Goal: Information Seeking & Learning: Compare options

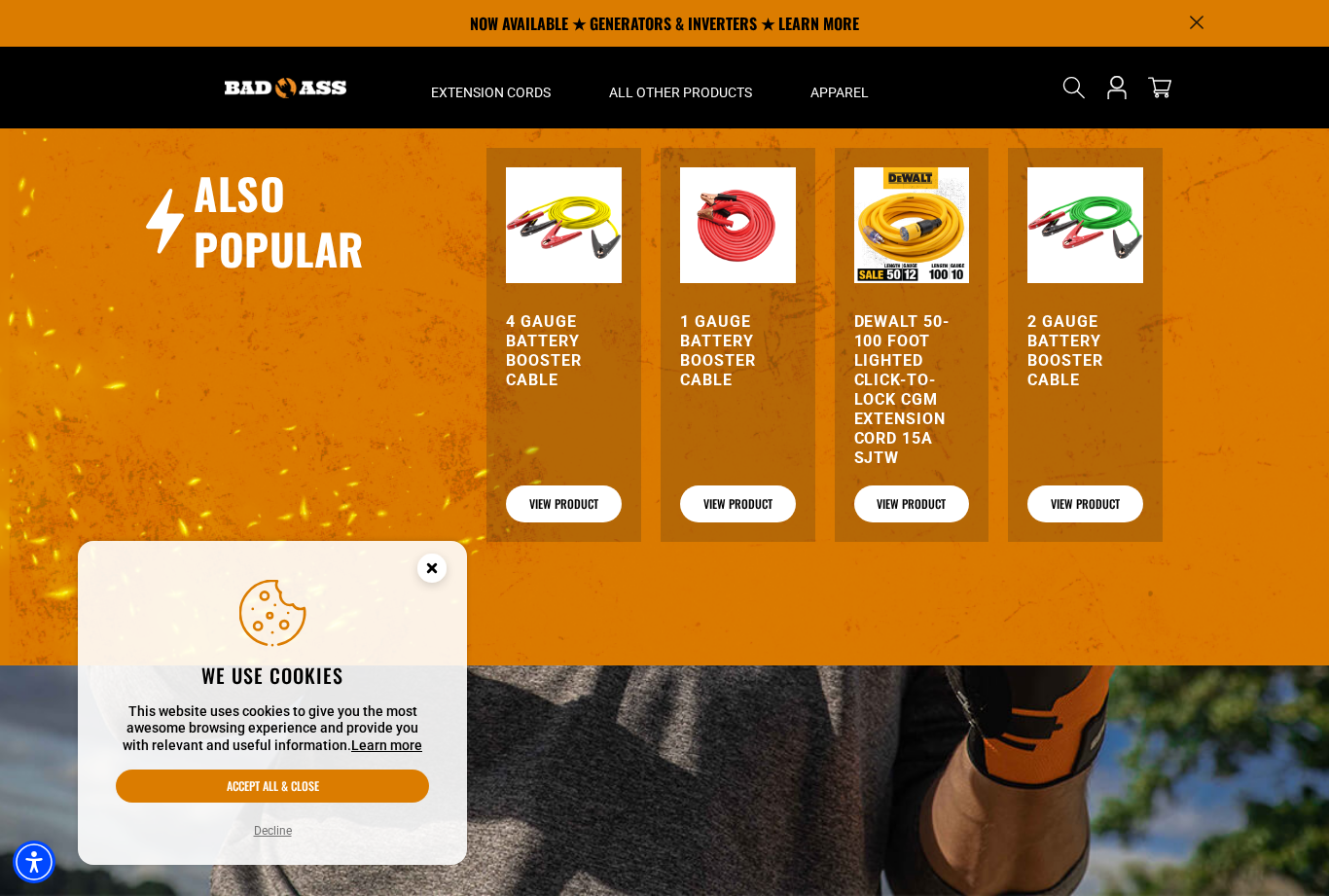
scroll to position [2529, 0]
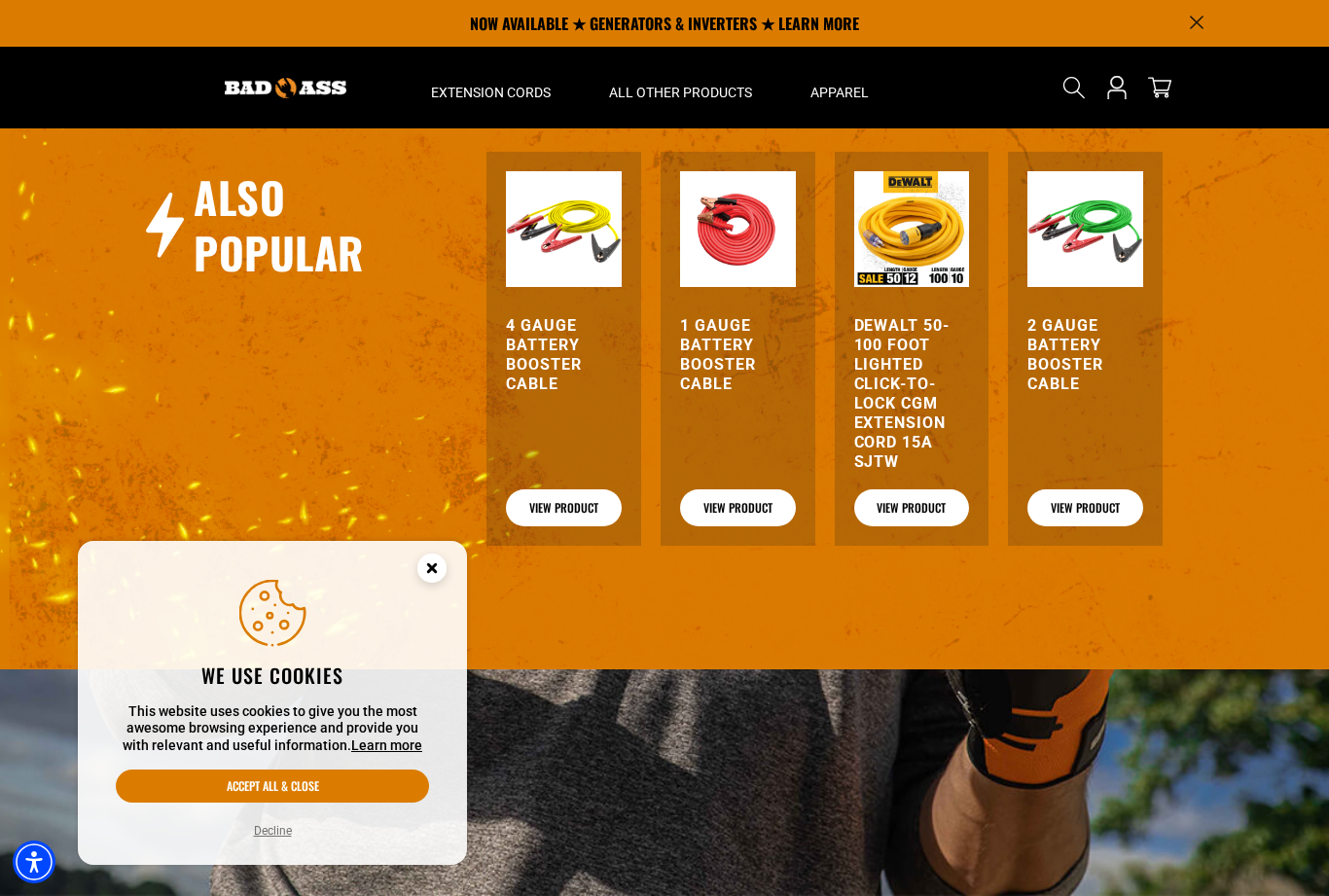
click at [1094, 508] on link "View Product" at bounding box center [1085, 507] width 115 height 37
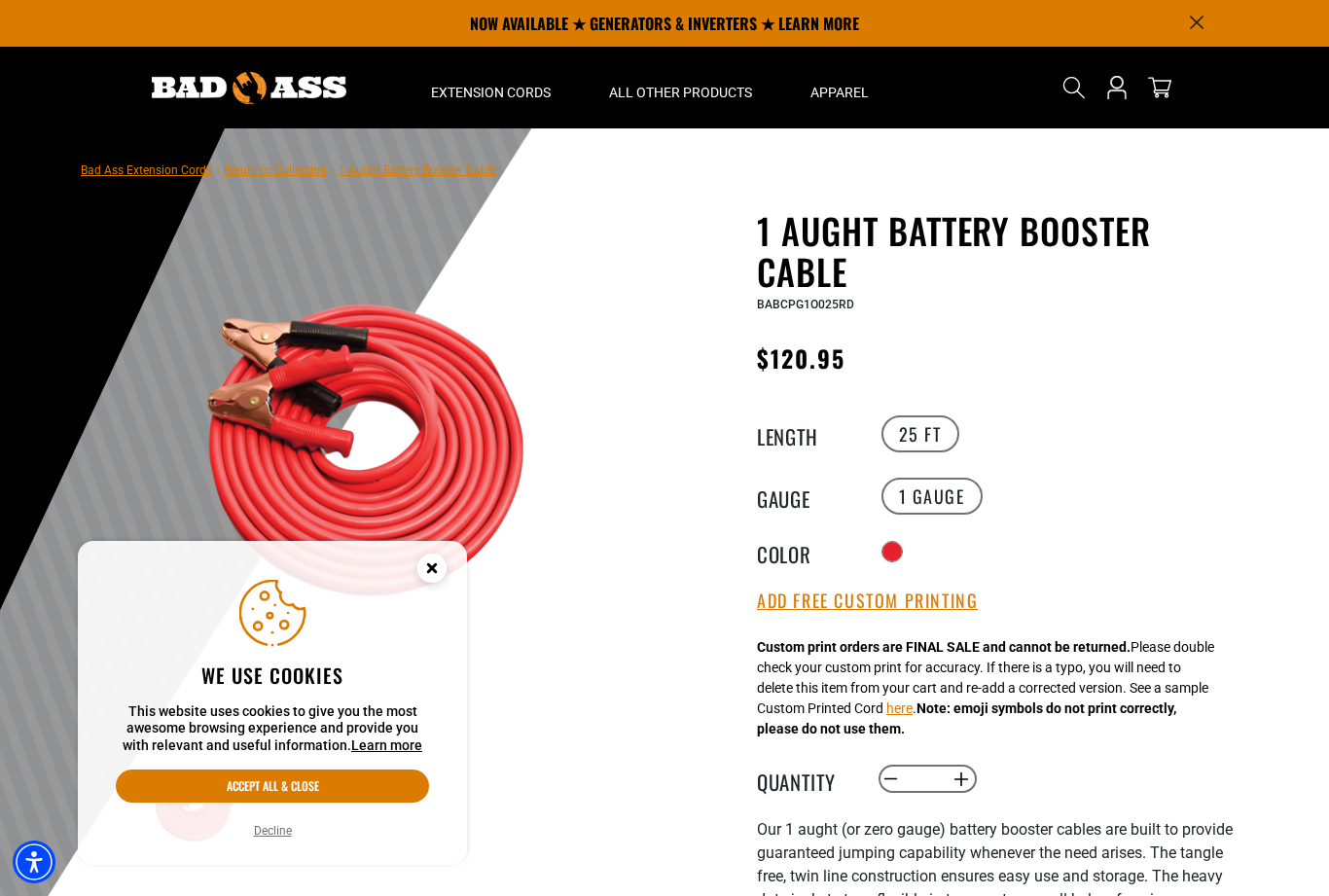
click at [394, 169] on span "1 Aught Battery Booster Cable" at bounding box center [417, 170] width 157 height 14
click at [390, 152] on div "Bad Ass Extension Cords › Return to Collection › 1 Aught Battery Booster Cable" at bounding box center [288, 169] width 416 height 53
click at [278, 173] on link "Return to Collection" at bounding box center [276, 170] width 103 height 14
click at [259, 165] on link "Return to Collection" at bounding box center [276, 170] width 103 height 14
click at [257, 159] on nav "Bad Ass Extension Cords › Return to Collection › 1 Aught Battery Booster Cable" at bounding box center [288, 168] width 416 height 23
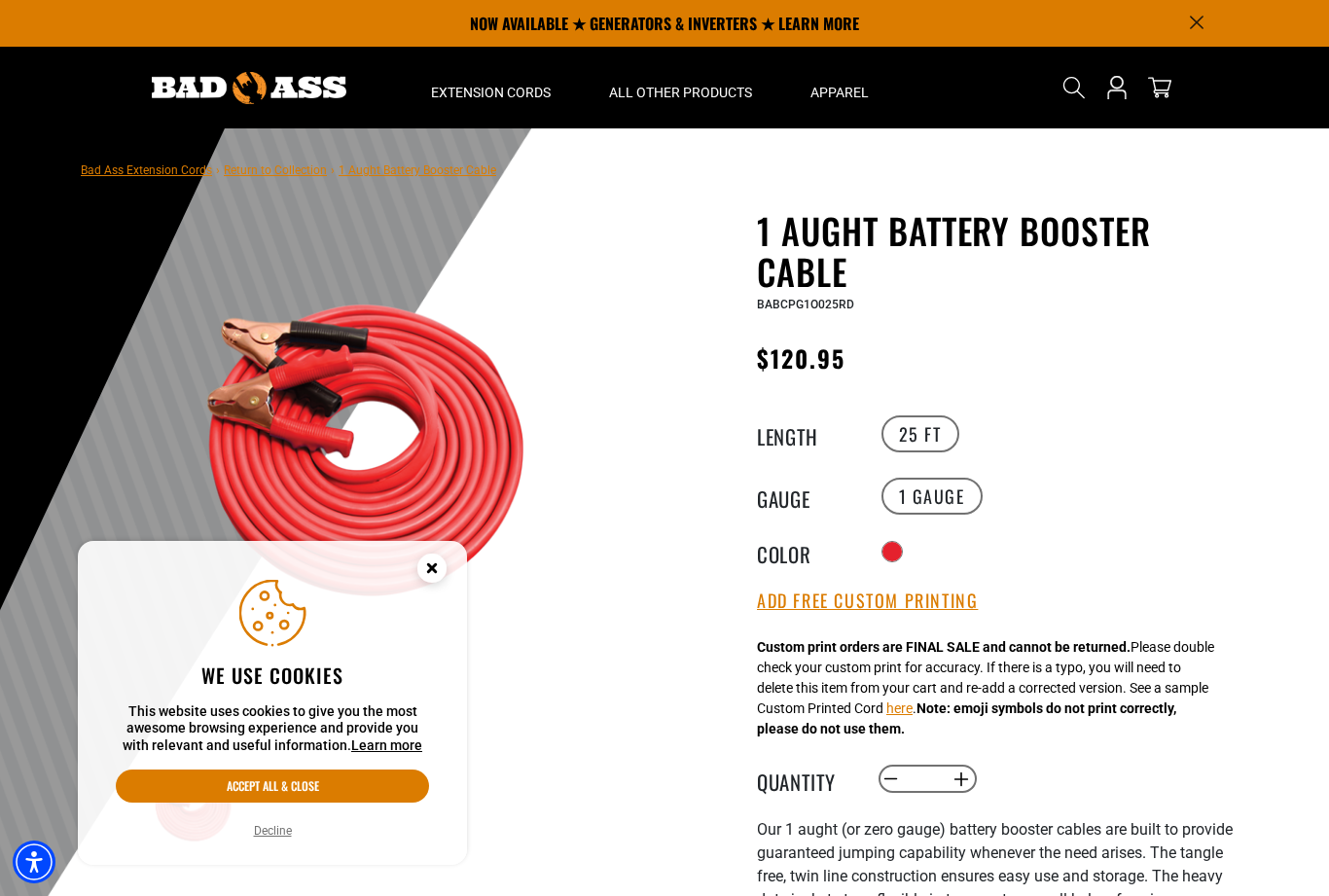
click at [55, 177] on div at bounding box center [664, 605] width 1329 height 954
click at [110, 166] on link "Bad Ass Extension Cords" at bounding box center [146, 170] width 131 height 14
click at [121, 172] on link "Bad Ass Extension Cords" at bounding box center [146, 170] width 131 height 14
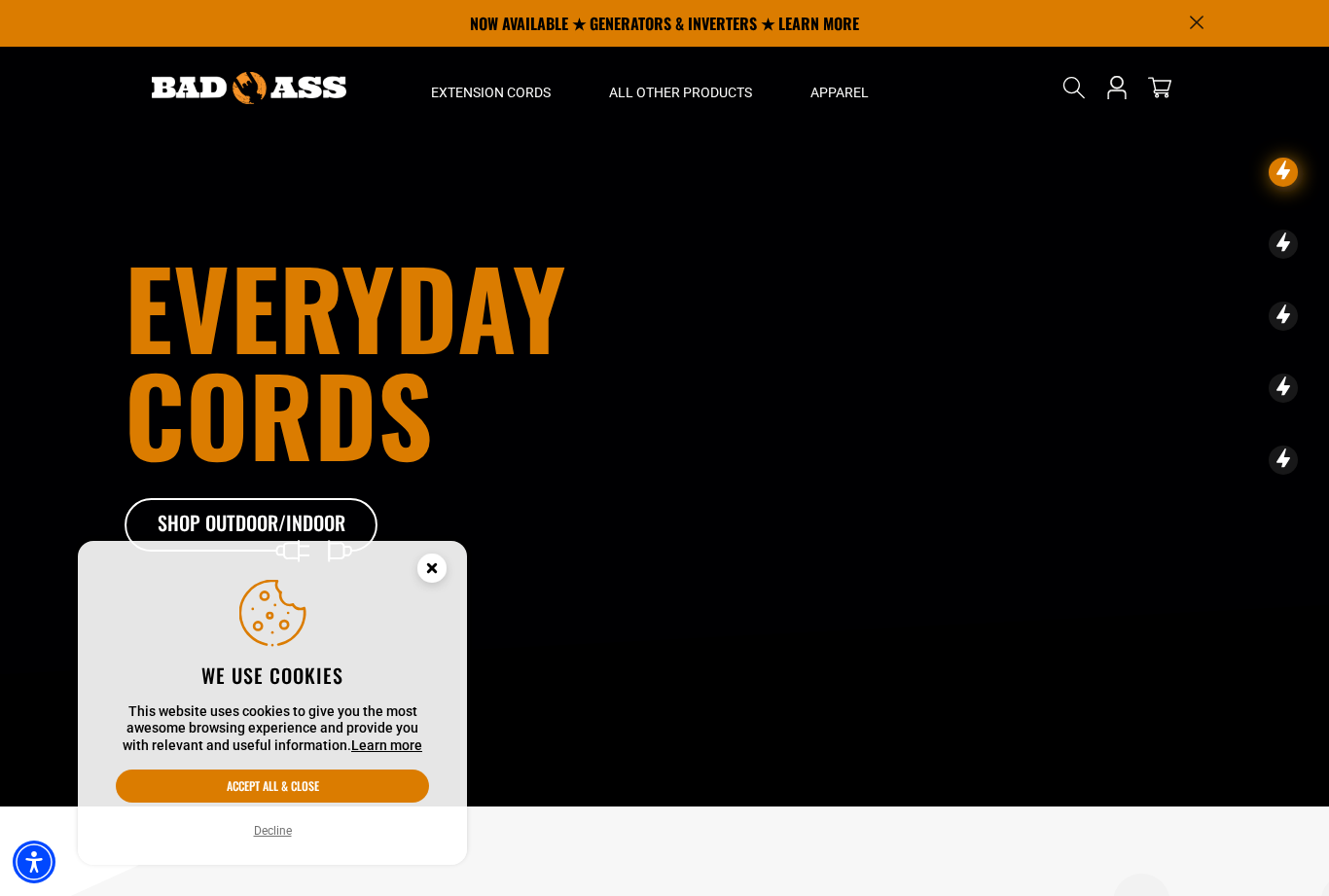
click at [1078, 88] on icon "Search" at bounding box center [1073, 87] width 23 height 23
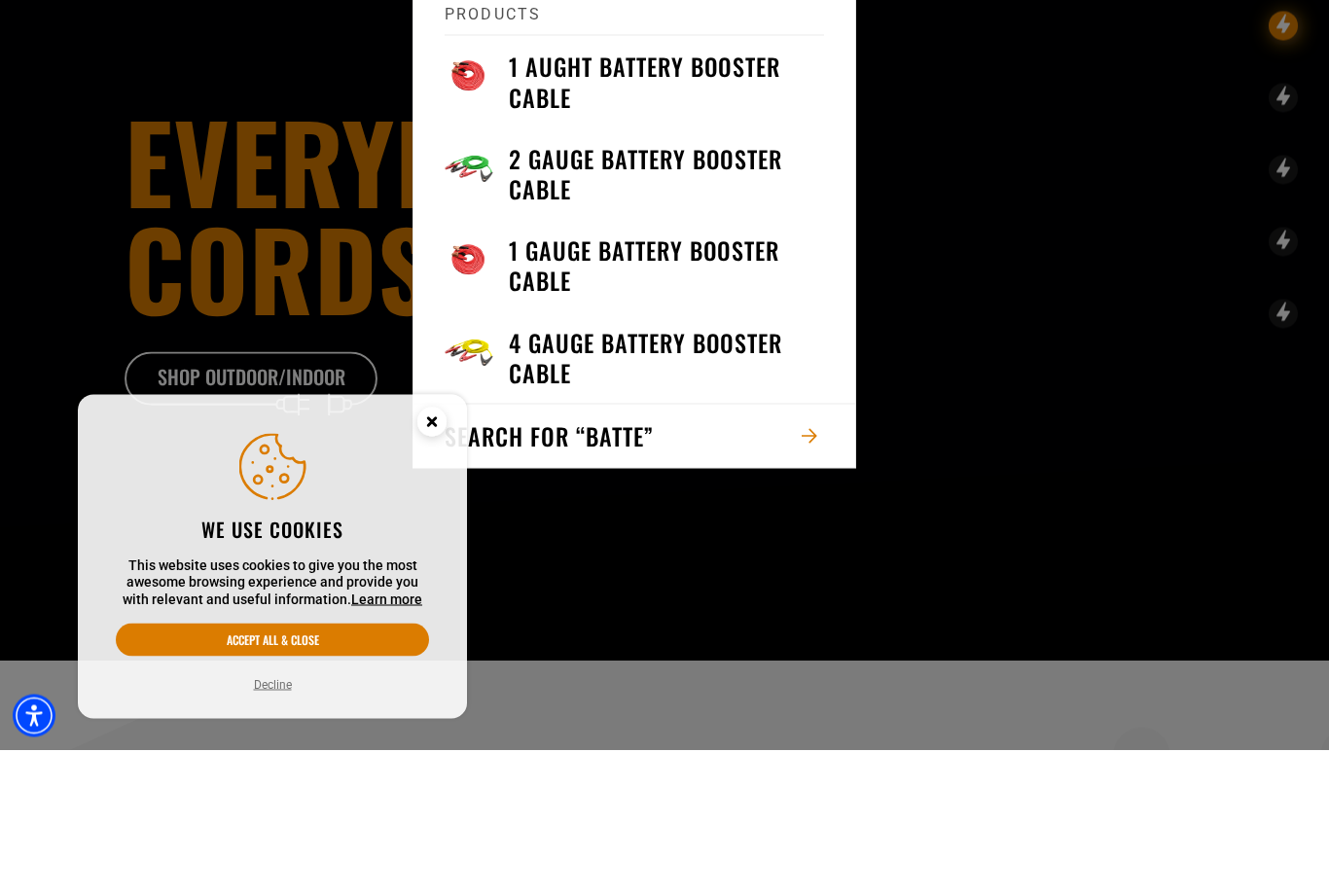
type input "*****"
click at [744, 473] on h3 "4 Gauge Battery Booster Cable" at bounding box center [666, 503] width 315 height 61
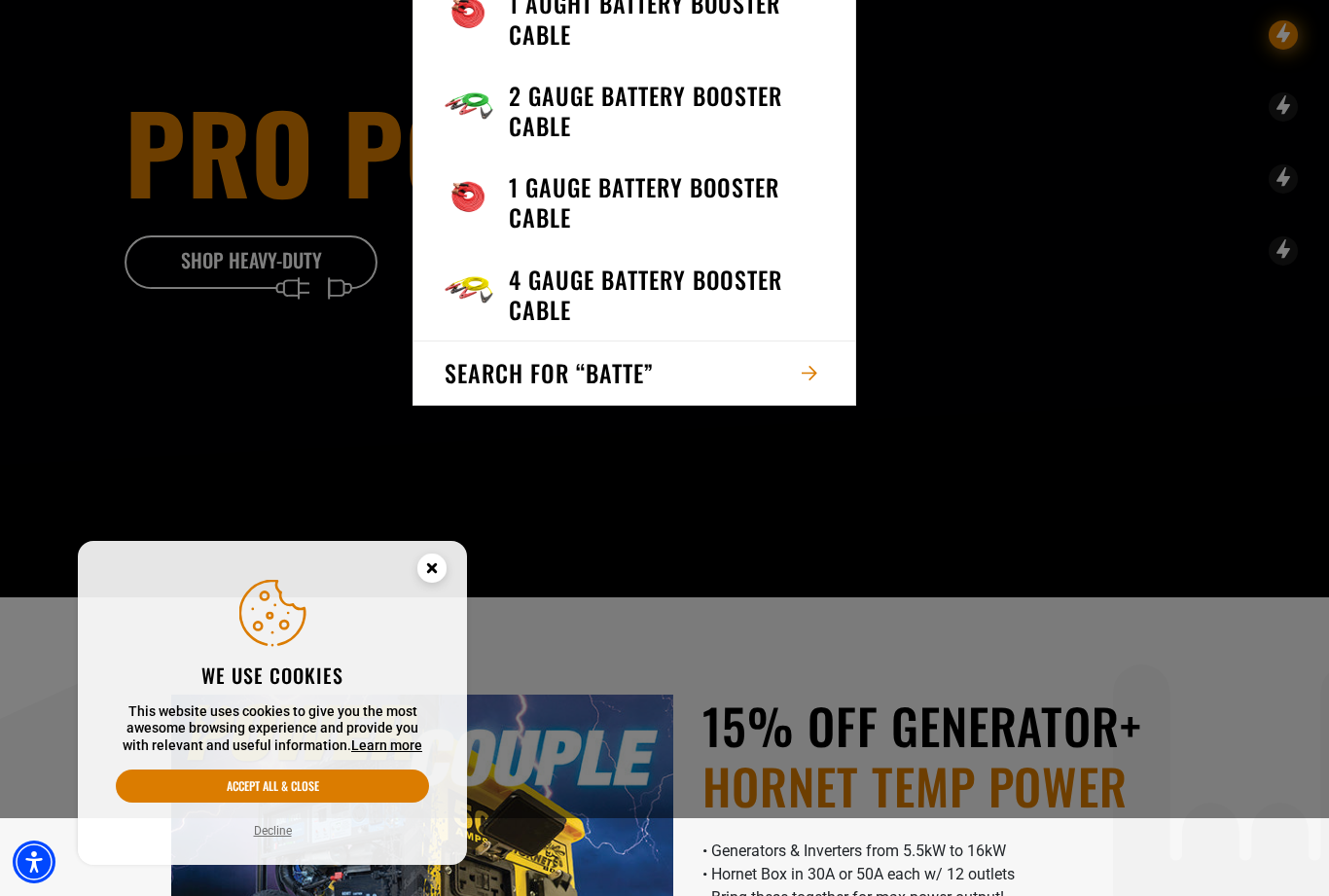
click at [736, 98] on h3 "2 Gauge Battery Booster Cable" at bounding box center [666, 110] width 315 height 61
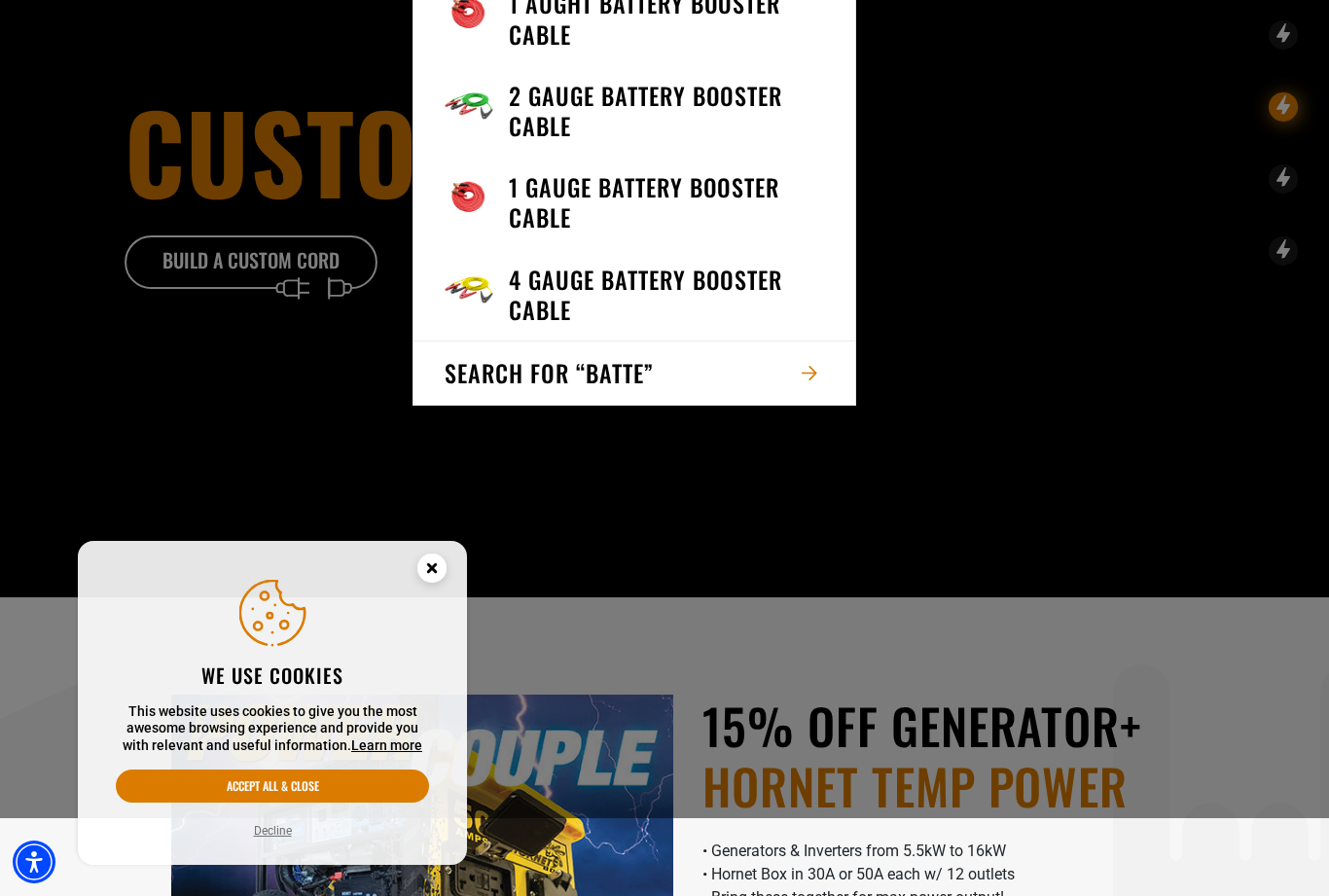
click at [731, 195] on h3 "1 Gauge Battery Booster Cable" at bounding box center [666, 202] width 315 height 61
click at [724, 20] on h3 "1 Aught Battery Booster Cable" at bounding box center [666, 18] width 315 height 61
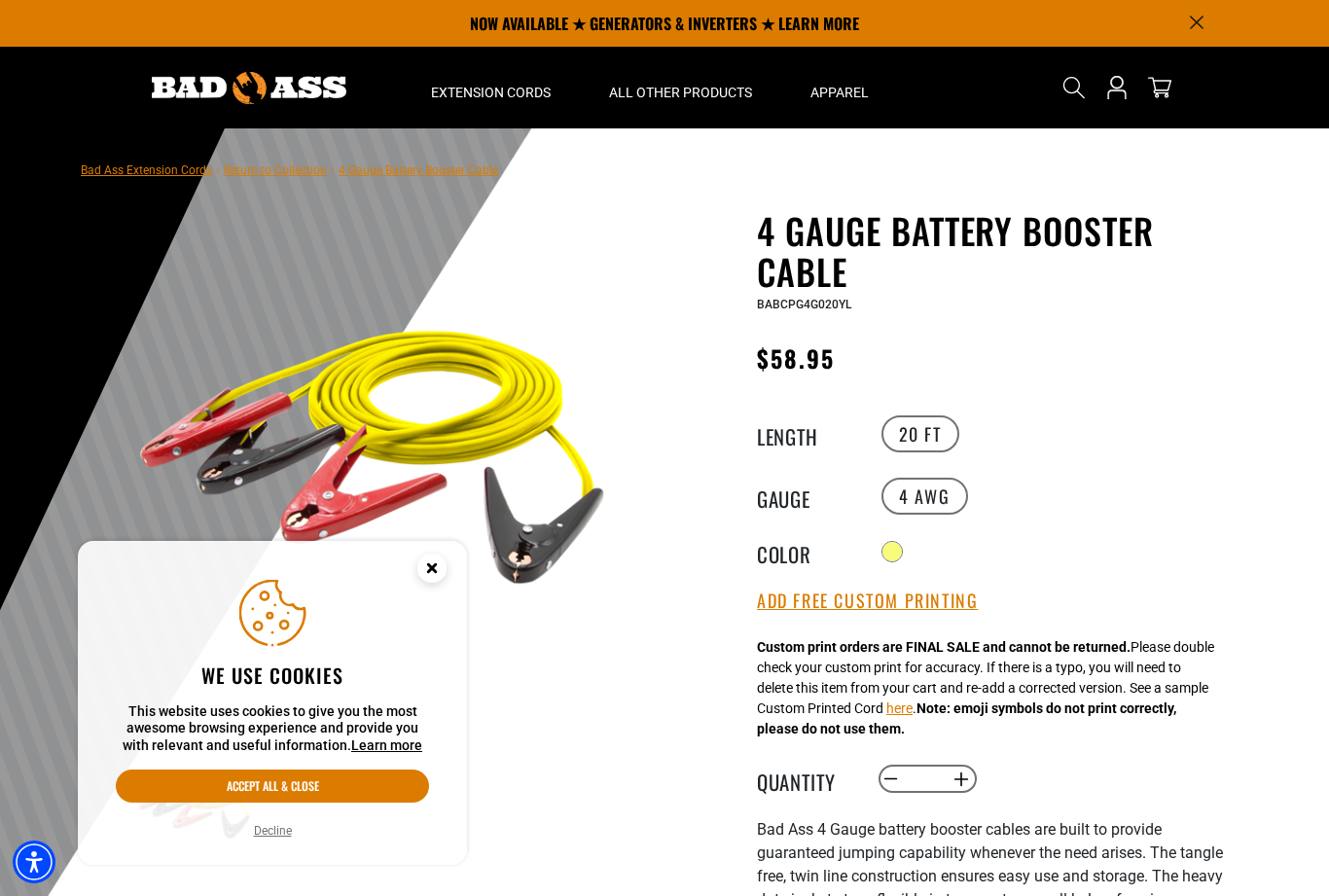
click at [260, 169] on link "Return to Collection" at bounding box center [276, 170] width 103 height 14
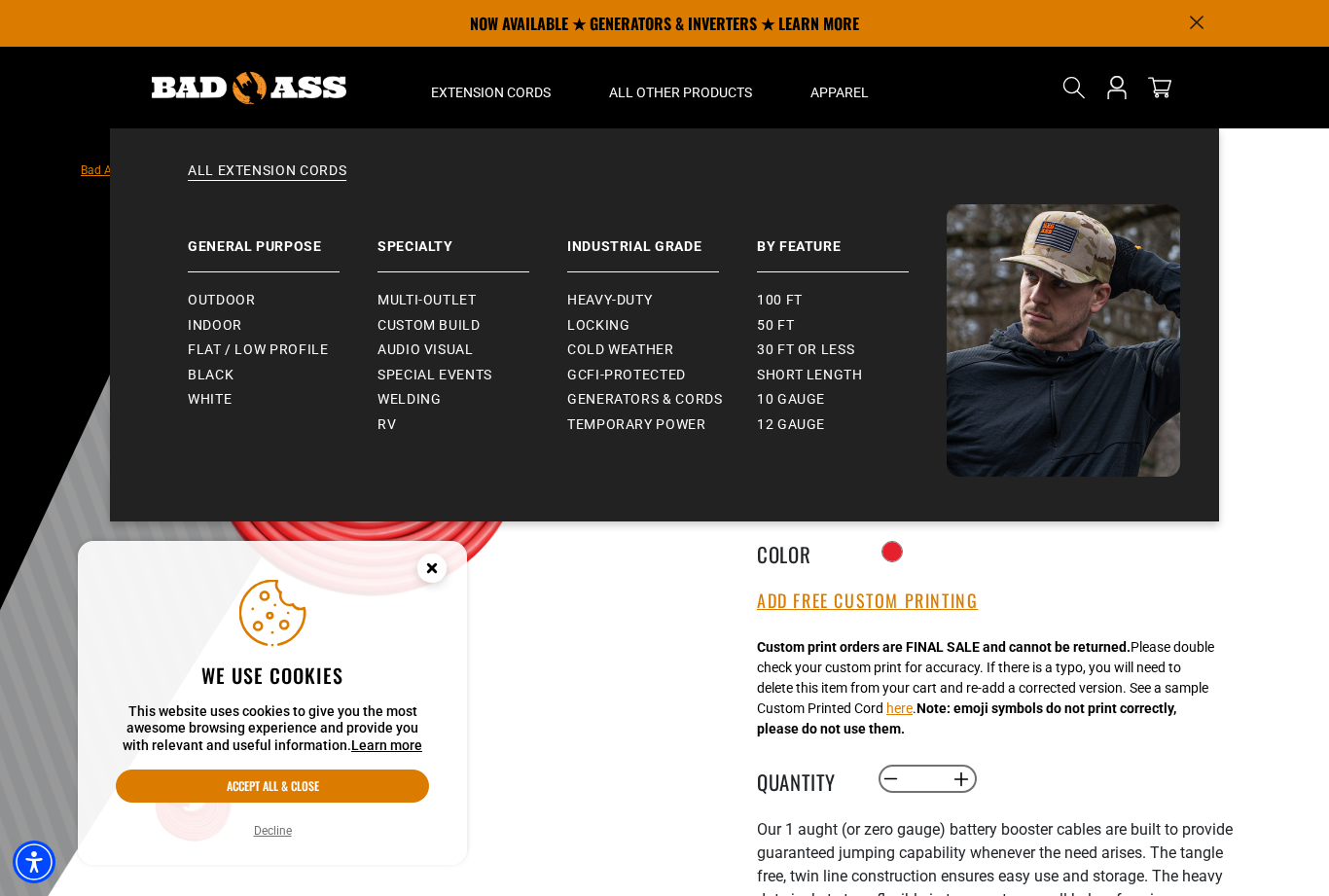
click at [697, 402] on span "Generators & Cords" at bounding box center [645, 400] width 156 height 18
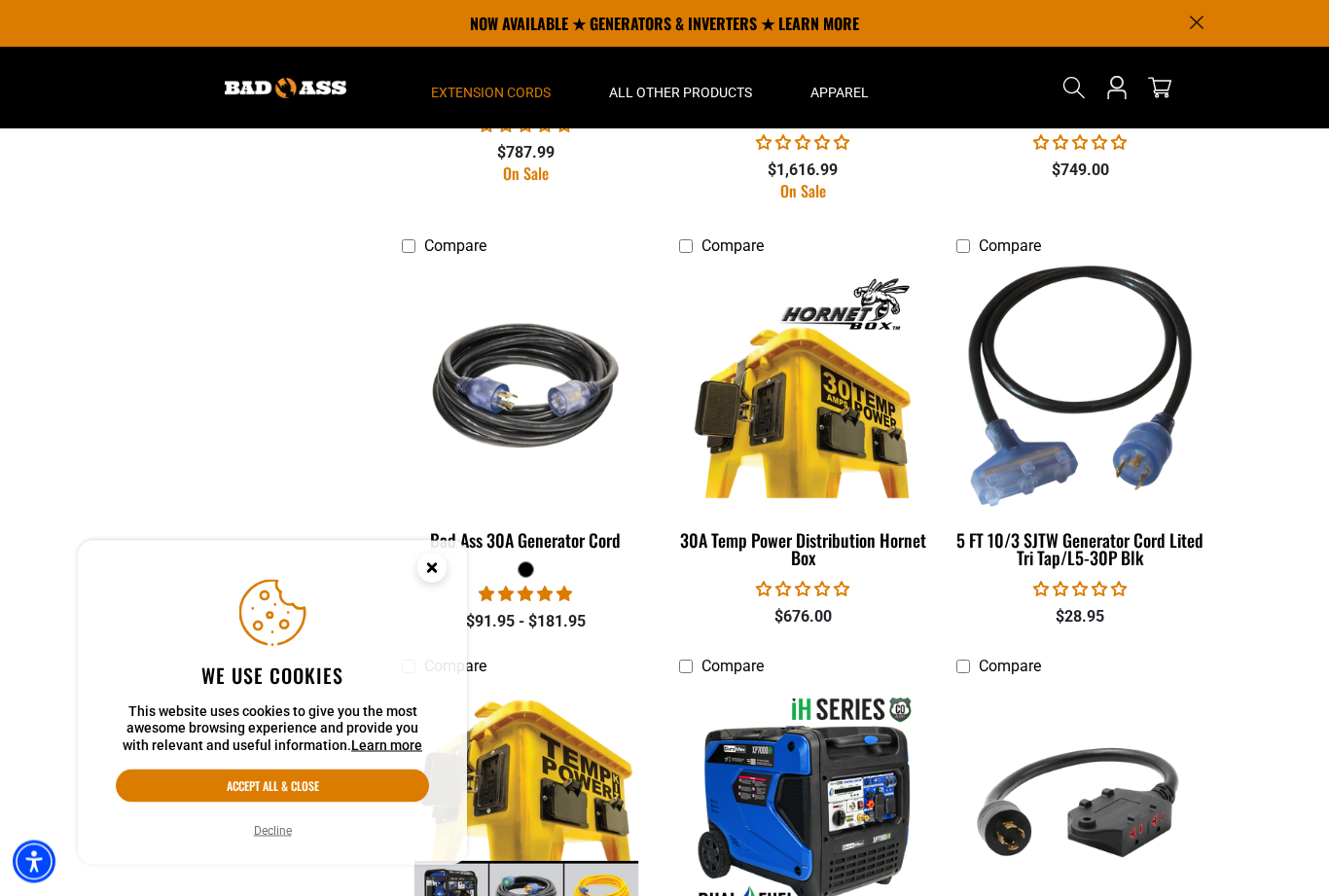
scroll to position [1721, 0]
